Goal: Navigation & Orientation: Find specific page/section

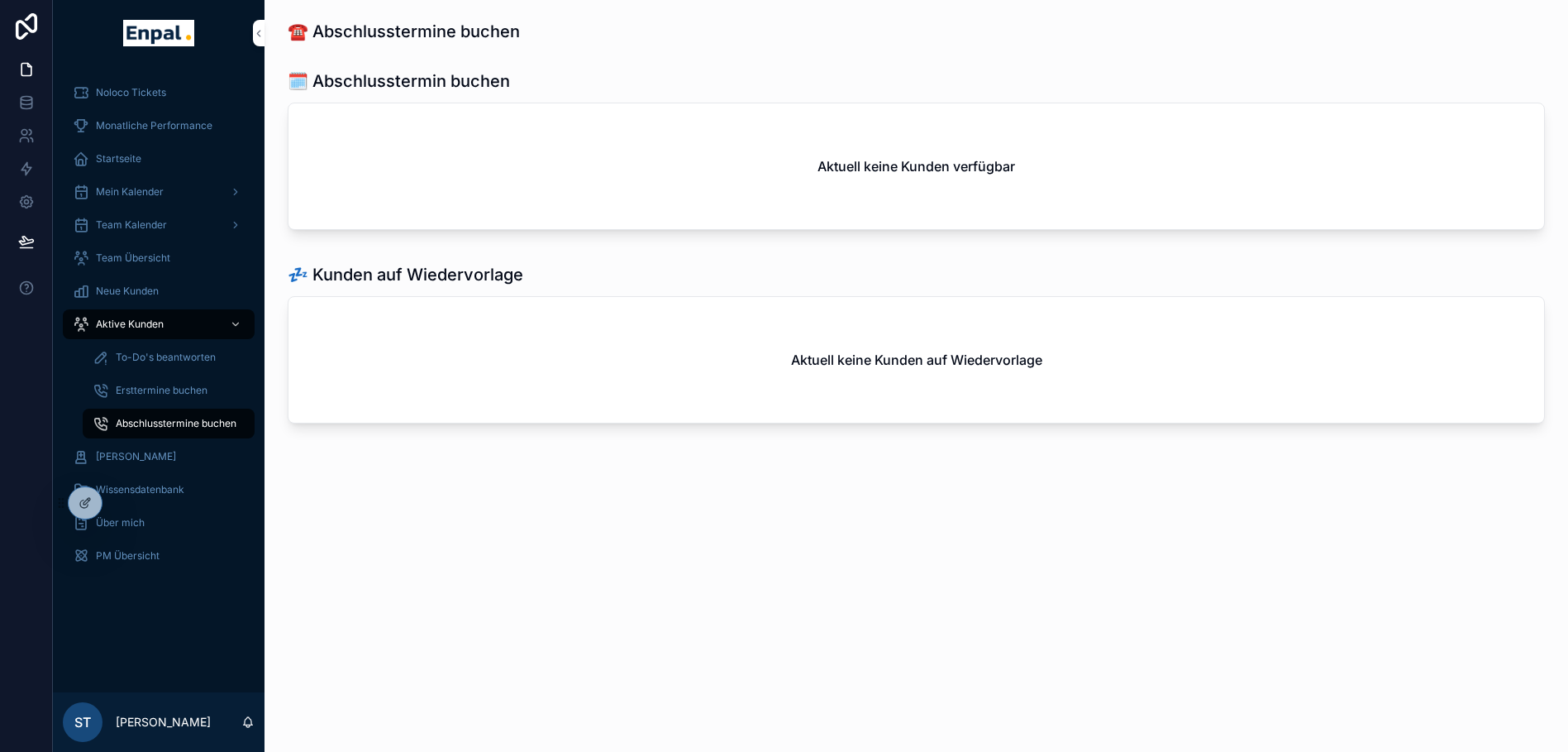
click at [124, 299] on div "Neue Kunden" at bounding box center [159, 291] width 172 height 27
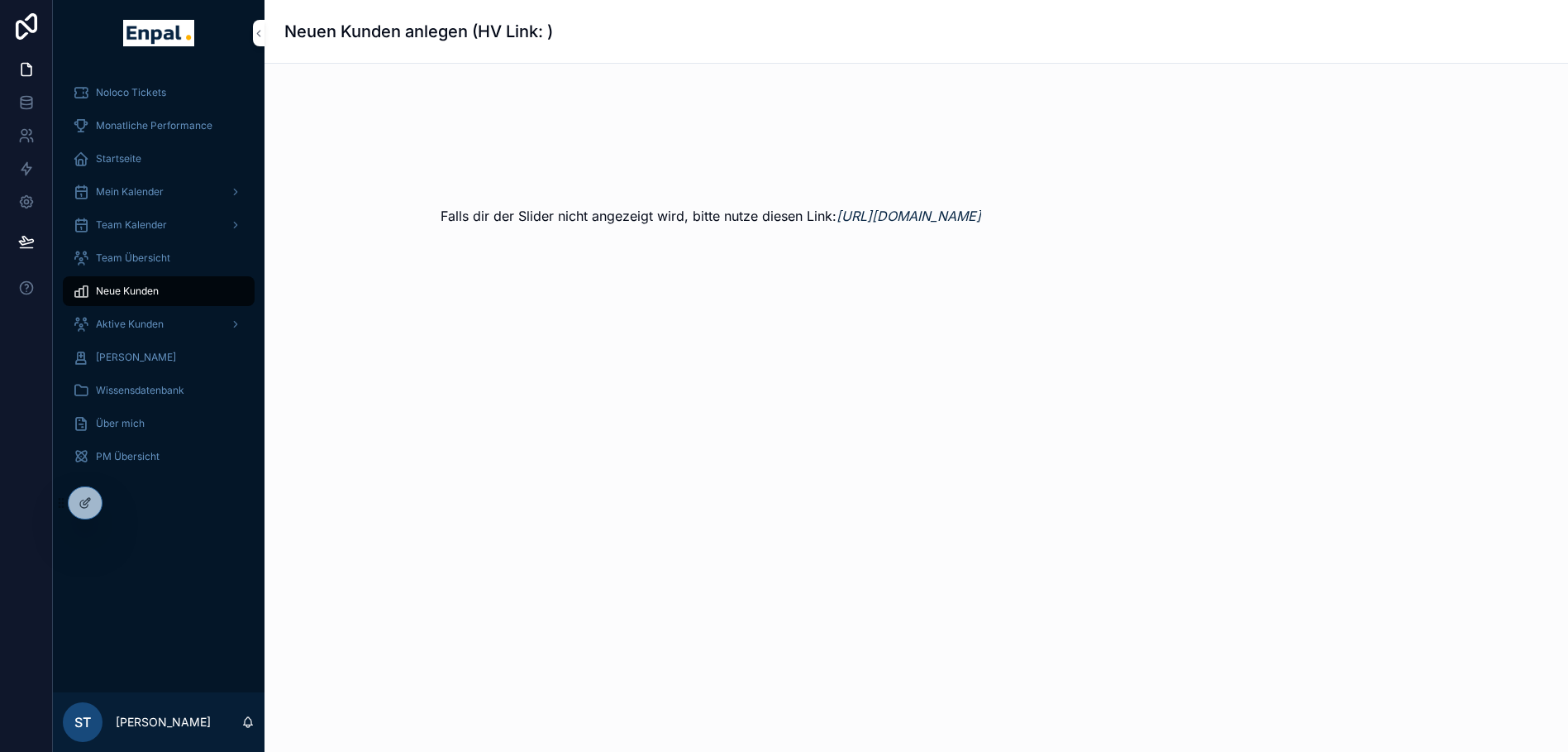
click at [132, 324] on span "Aktive Kunden" at bounding box center [129, 324] width 68 height 13
